Goal: Transaction & Acquisition: Subscribe to service/newsletter

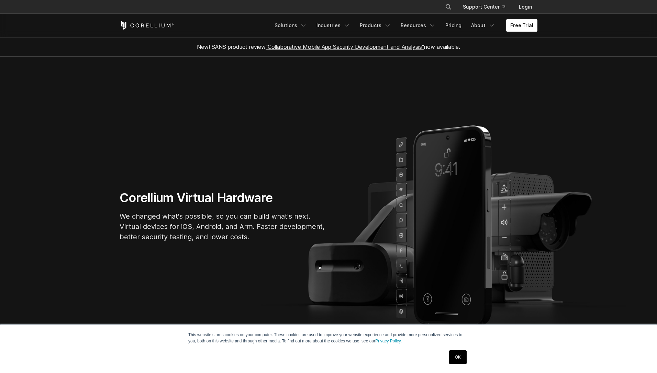
click at [510, 22] on link "Free Trial" at bounding box center [521, 25] width 31 height 12
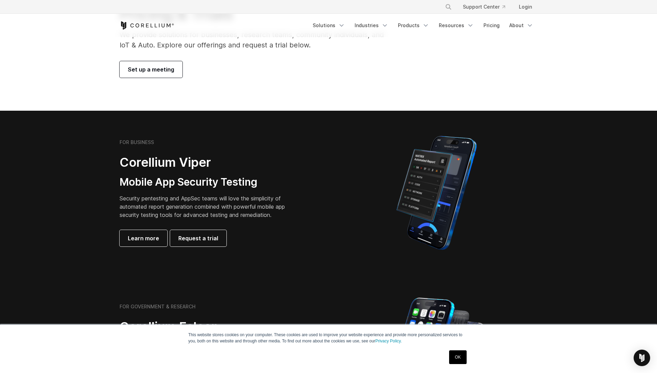
scroll to position [66, 0]
click at [215, 237] on link "Request a trial" at bounding box center [198, 238] width 56 height 16
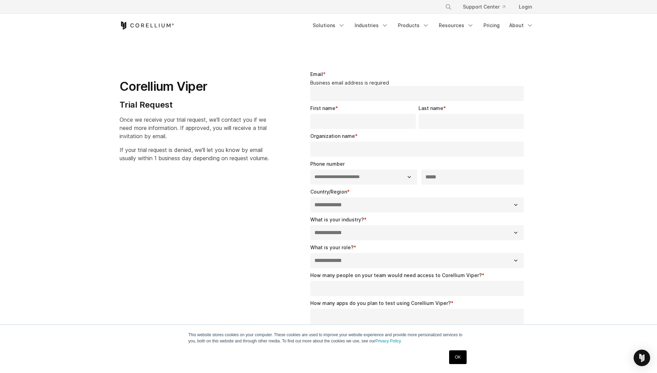
select select "**"
